Goal: Information Seeking & Learning: Learn about a topic

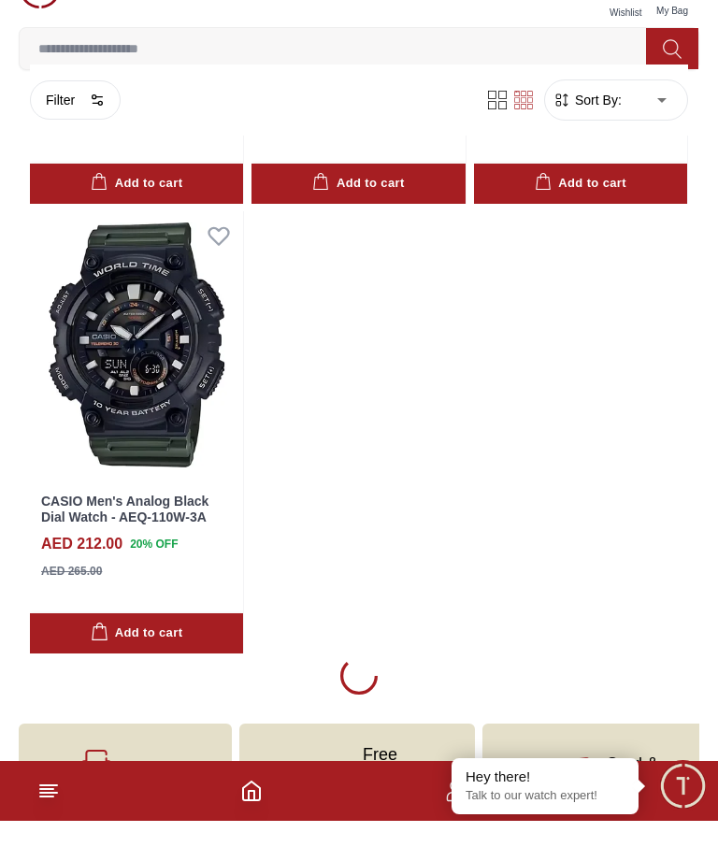
scroll to position [6243, 0]
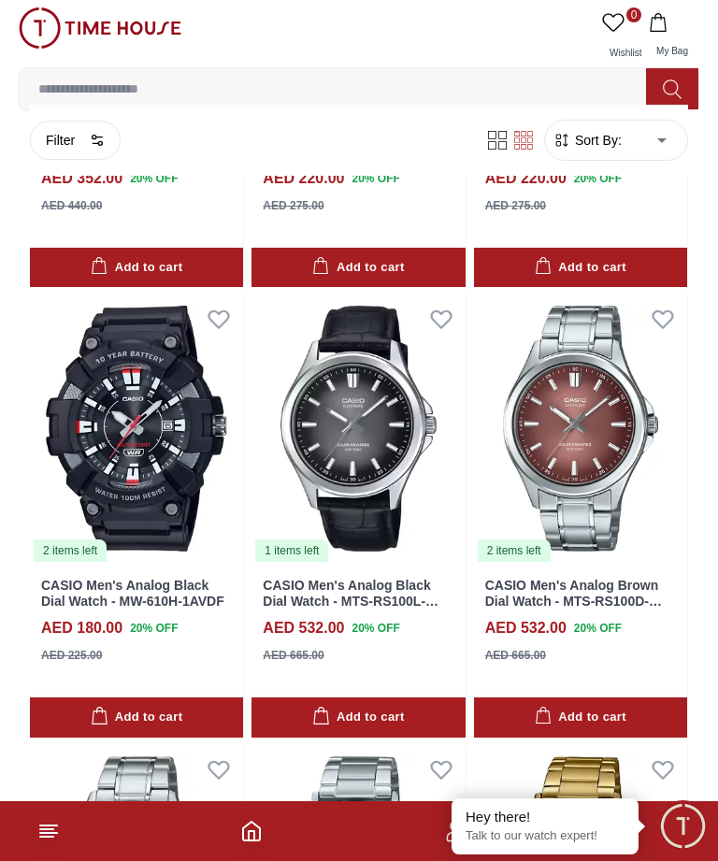
scroll to position [9802, 0]
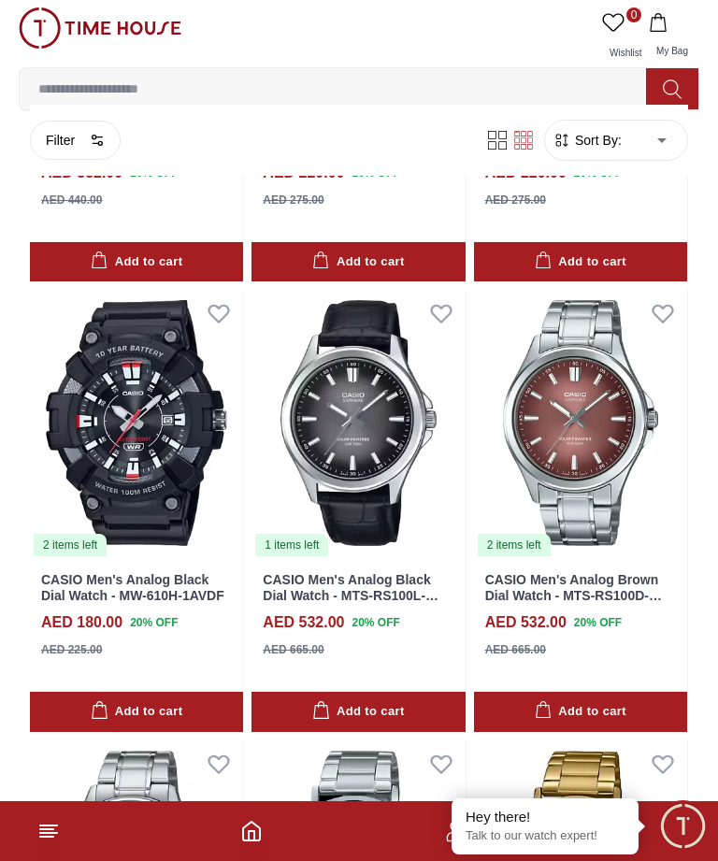
click at [73, 84] on input at bounding box center [341, 88] width 642 height 37
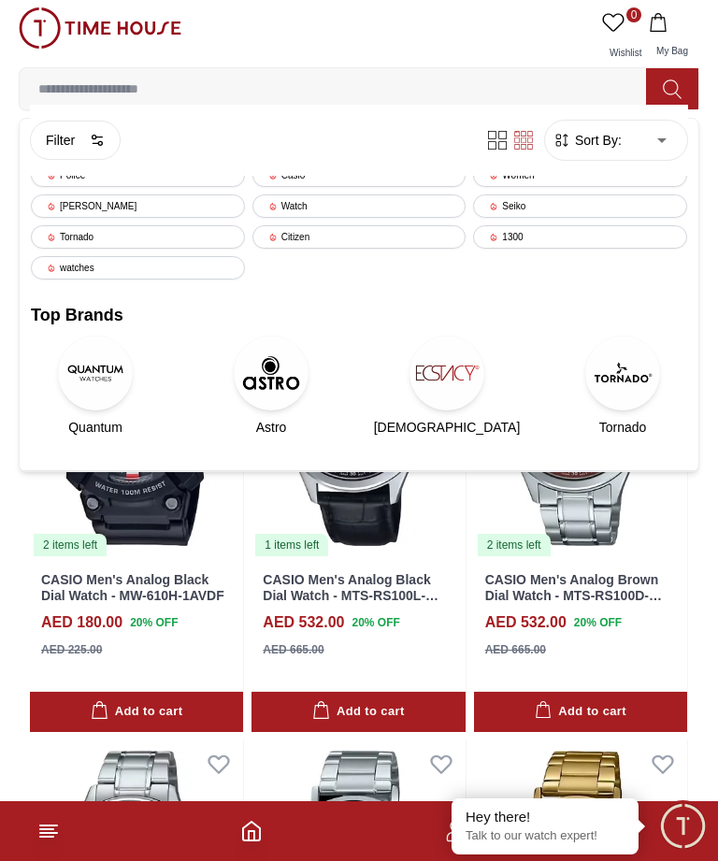
scroll to position [9801, 0]
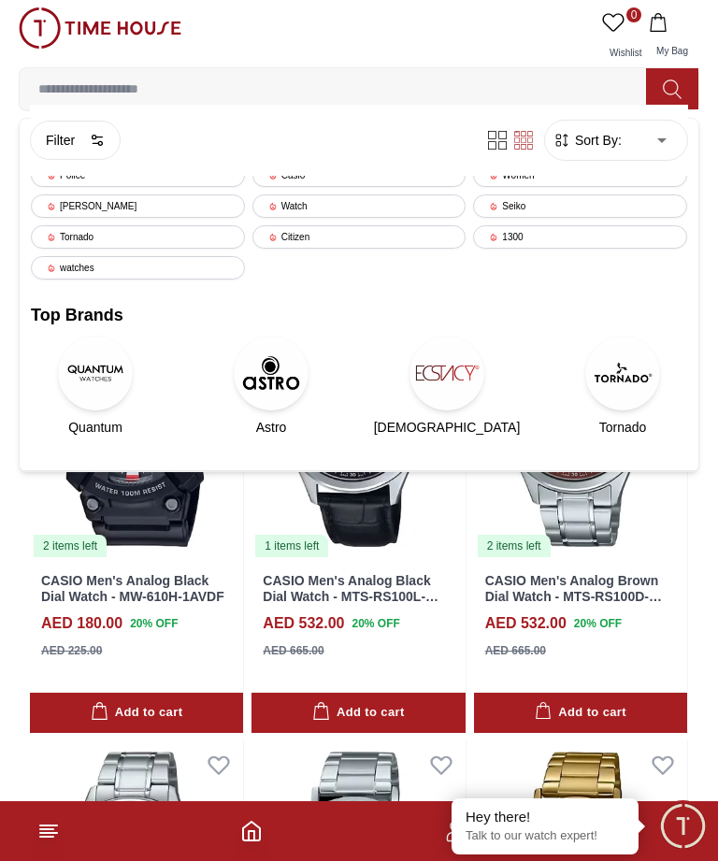
click at [108, 73] on input at bounding box center [341, 88] width 642 height 37
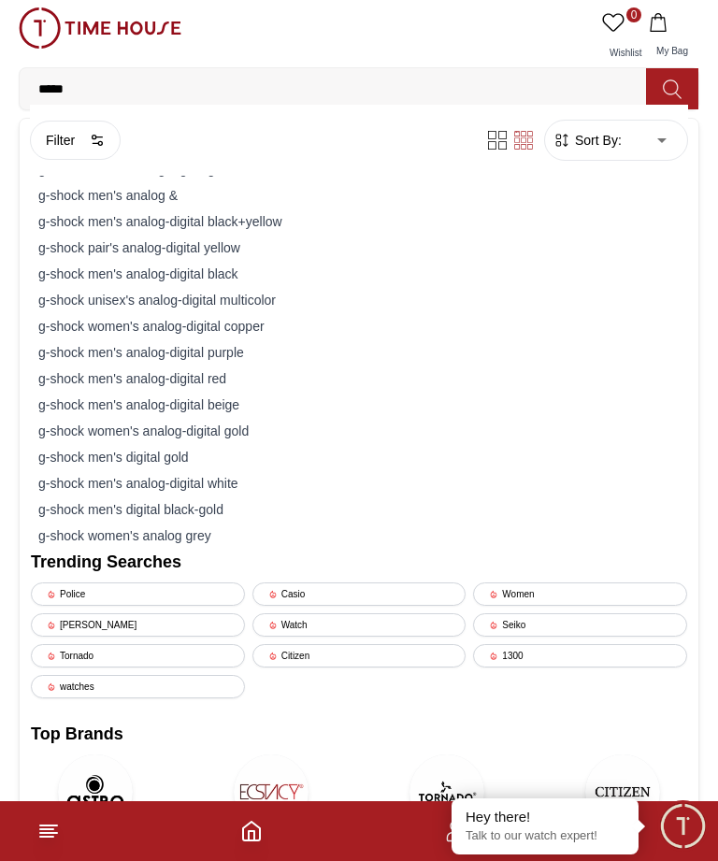
type input "******"
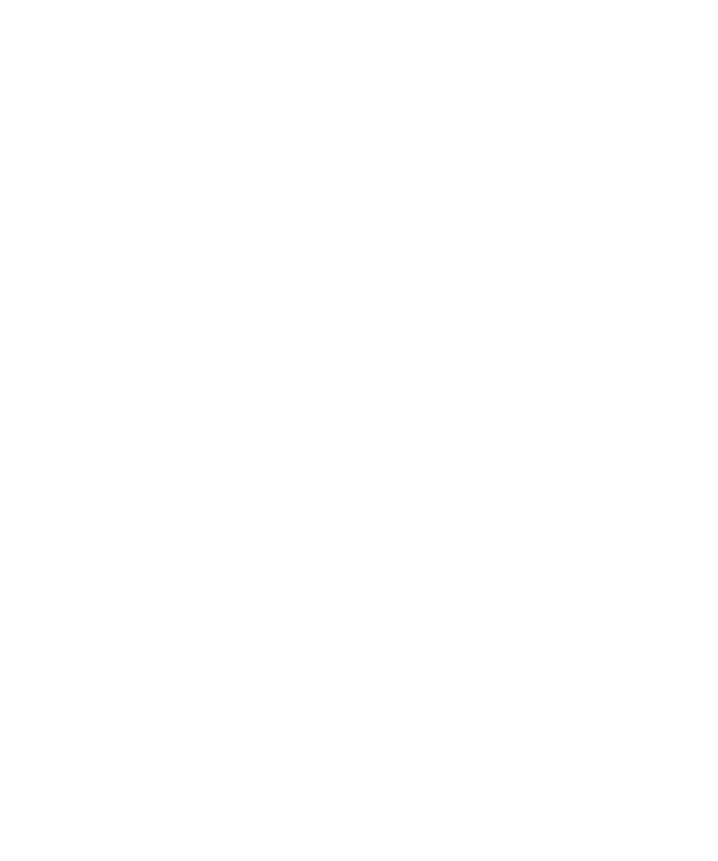
scroll to position [2099, 0]
